Goal: Information Seeking & Learning: Check status

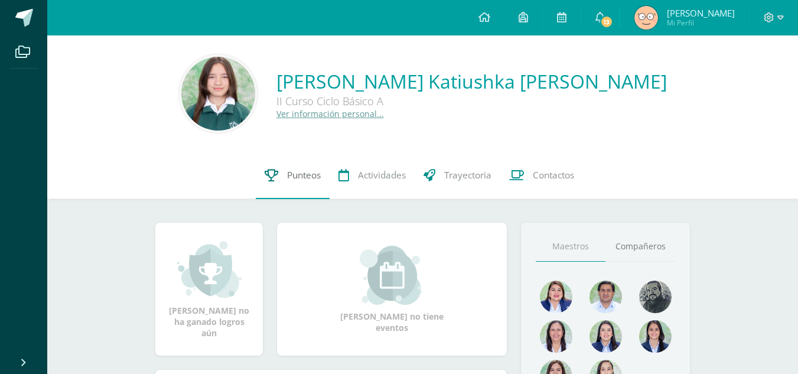
click at [292, 199] on link "Punteos" at bounding box center [293, 175] width 74 height 47
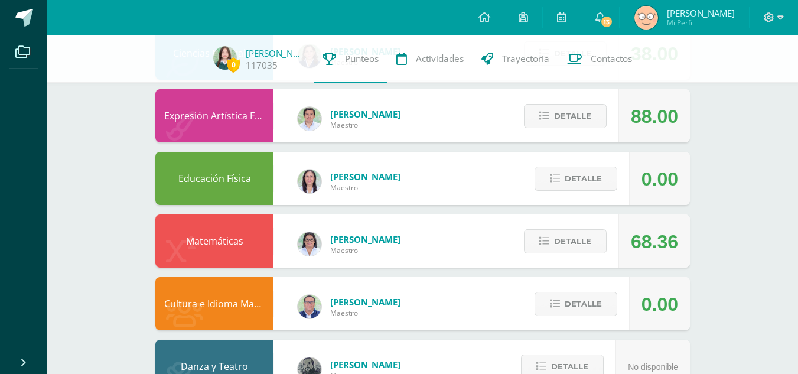
scroll to position [765, 0]
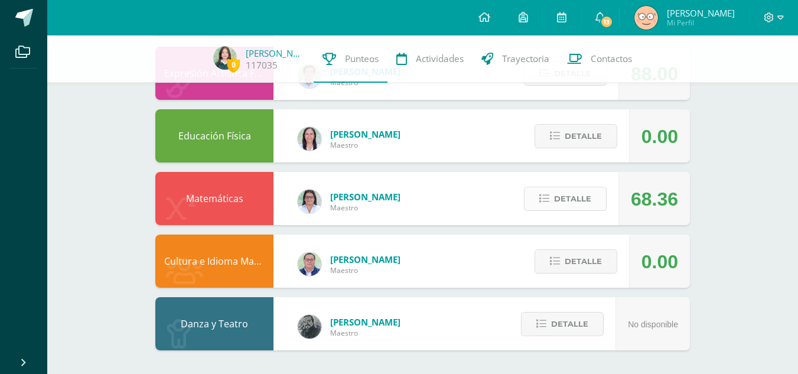
click at [588, 196] on span "Detalle" at bounding box center [572, 199] width 37 height 22
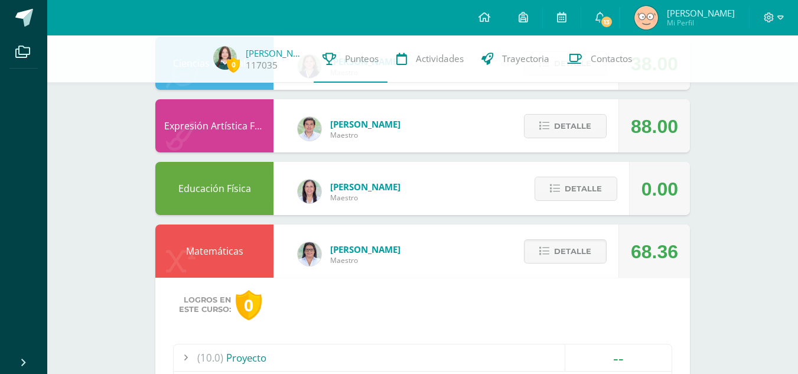
scroll to position [712, 0]
click at [578, 185] on span "Detalle" at bounding box center [583, 189] width 37 height 22
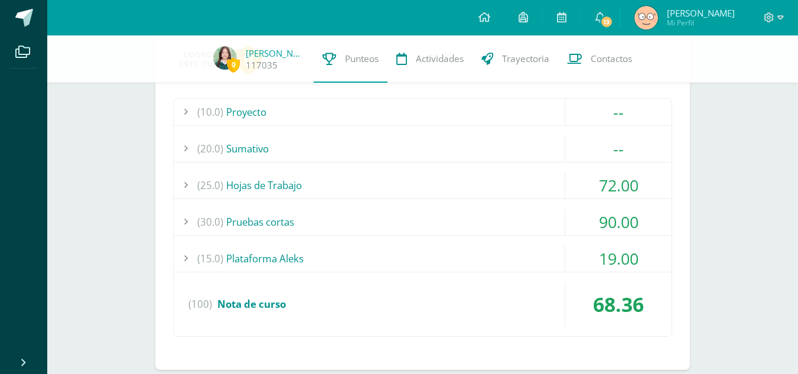
scroll to position [1194, 0]
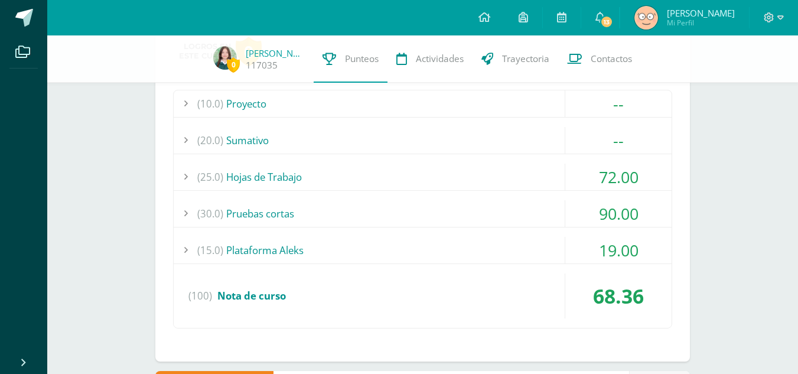
click at [637, 204] on div "90.00" at bounding box center [618, 213] width 106 height 27
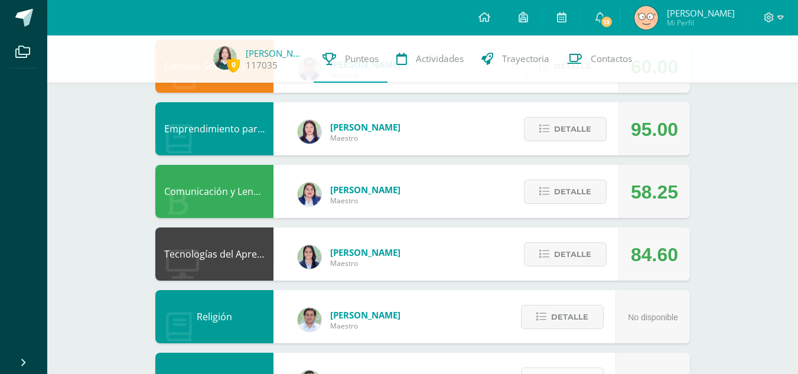
scroll to position [271, 0]
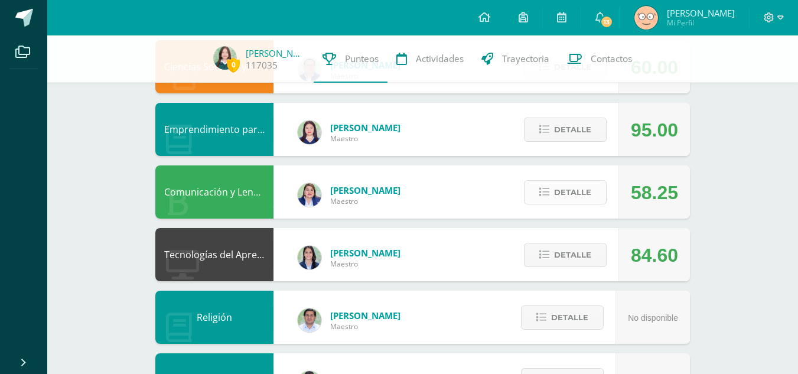
click at [556, 198] on span "Detalle" at bounding box center [572, 192] width 37 height 22
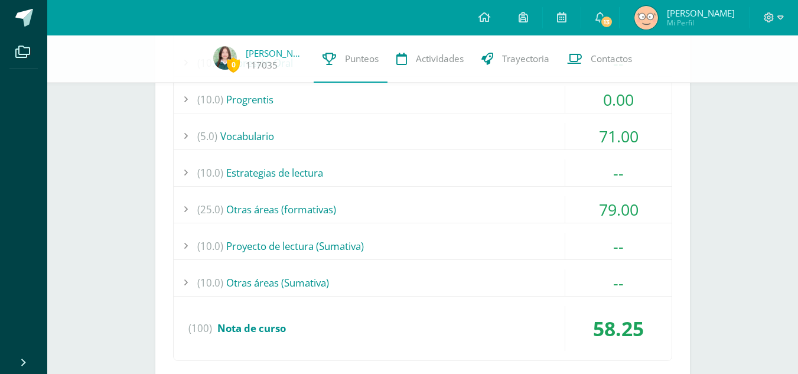
scroll to position [544, 0]
click at [614, 133] on div "71.00" at bounding box center [618, 135] width 106 height 27
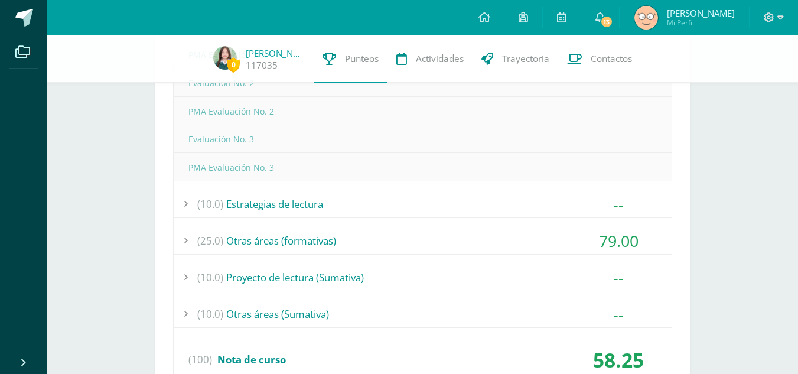
scroll to position [690, 0]
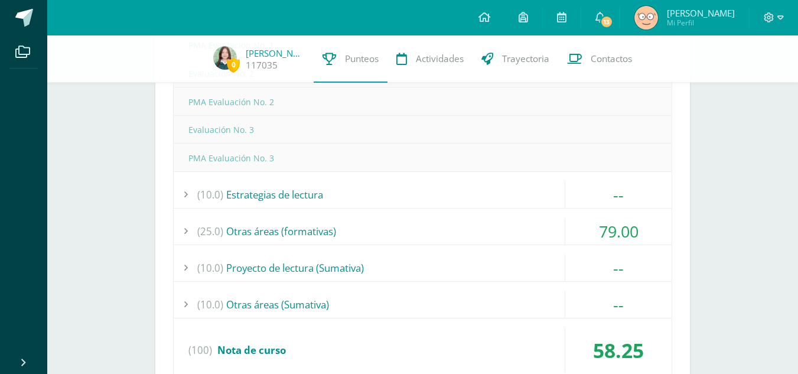
click at [601, 232] on div "79.00" at bounding box center [618, 231] width 106 height 27
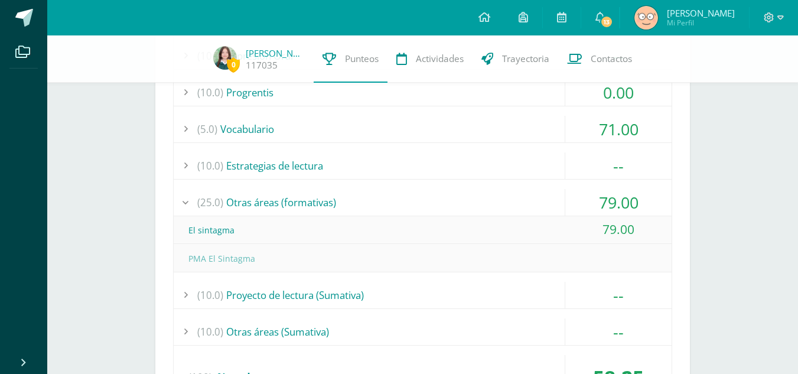
scroll to position [551, 0]
click at [601, 232] on div "79.00" at bounding box center [618, 229] width 106 height 27
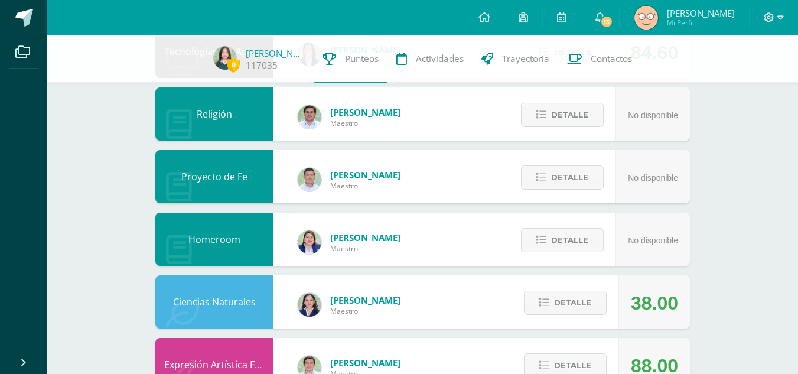
scroll to position [978, 0]
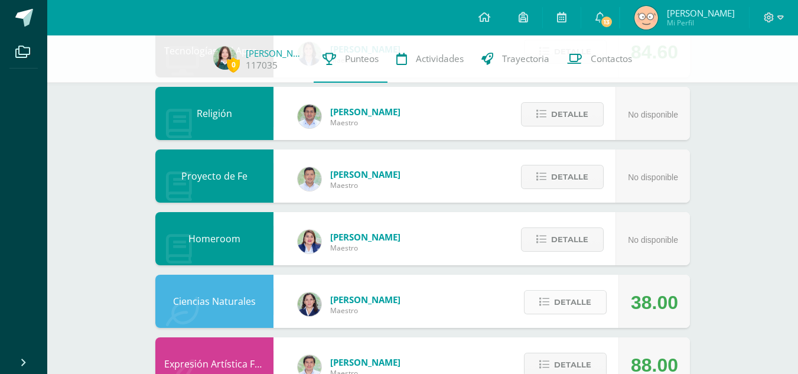
click at [552, 302] on button "Detalle" at bounding box center [565, 302] width 83 height 24
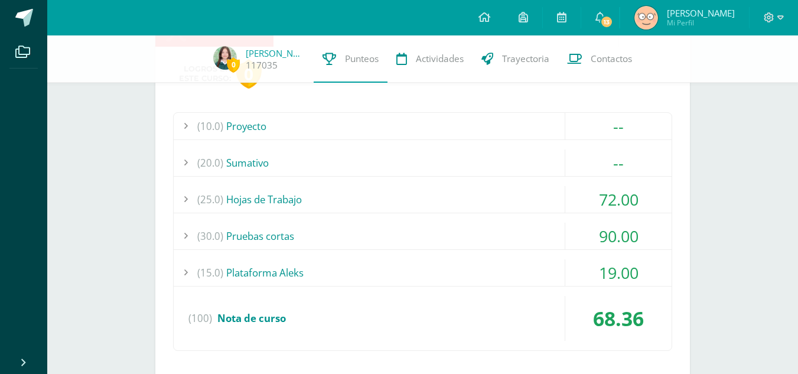
scroll to position [2049, 0]
click at [289, 233] on div "(30.0) Pruebas cortas" at bounding box center [423, 235] width 498 height 27
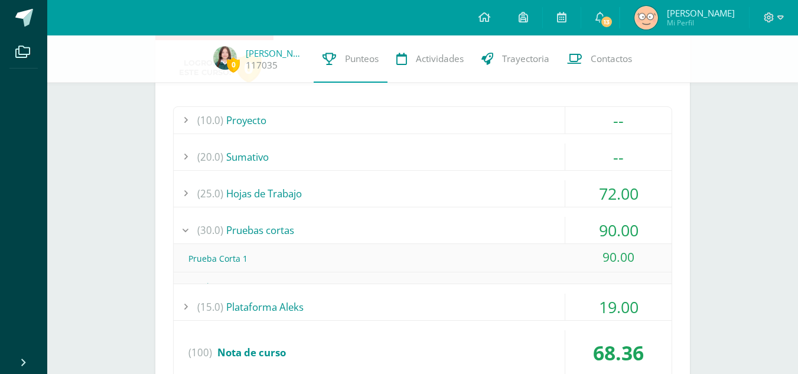
scroll to position [1992, 0]
